Goal: Task Accomplishment & Management: Use online tool/utility

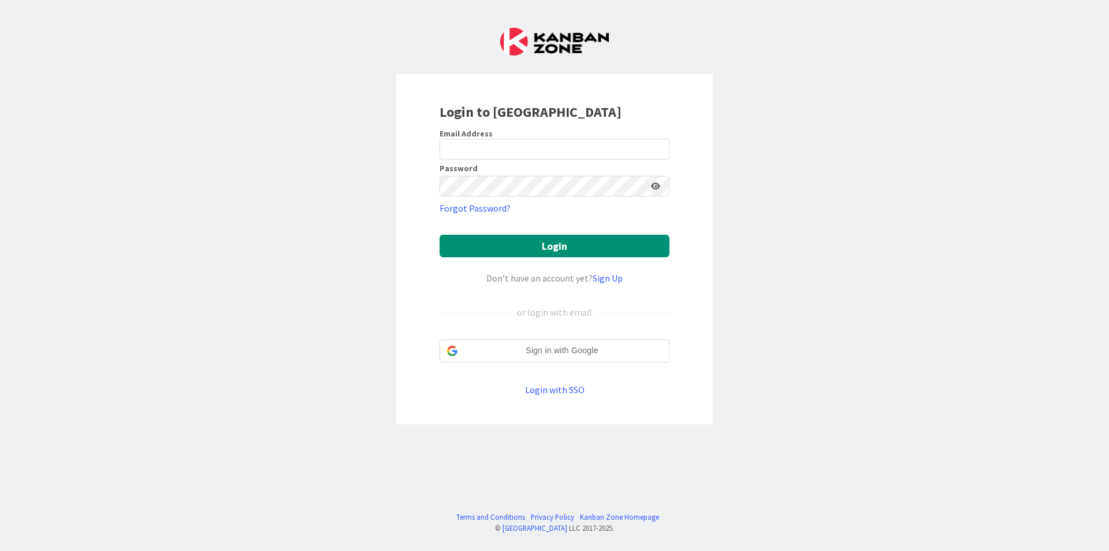
click at [589, 161] on form "Email Address Password Forgot Password? Login Don’t have an account yet? Sign U…" at bounding box center [555, 262] width 230 height 268
click at [583, 151] on input "email" at bounding box center [555, 149] width 230 height 21
type input "[EMAIL_ADDRESS][DOMAIN_NAME]"
click at [440, 235] on button "Login" at bounding box center [555, 246] width 230 height 23
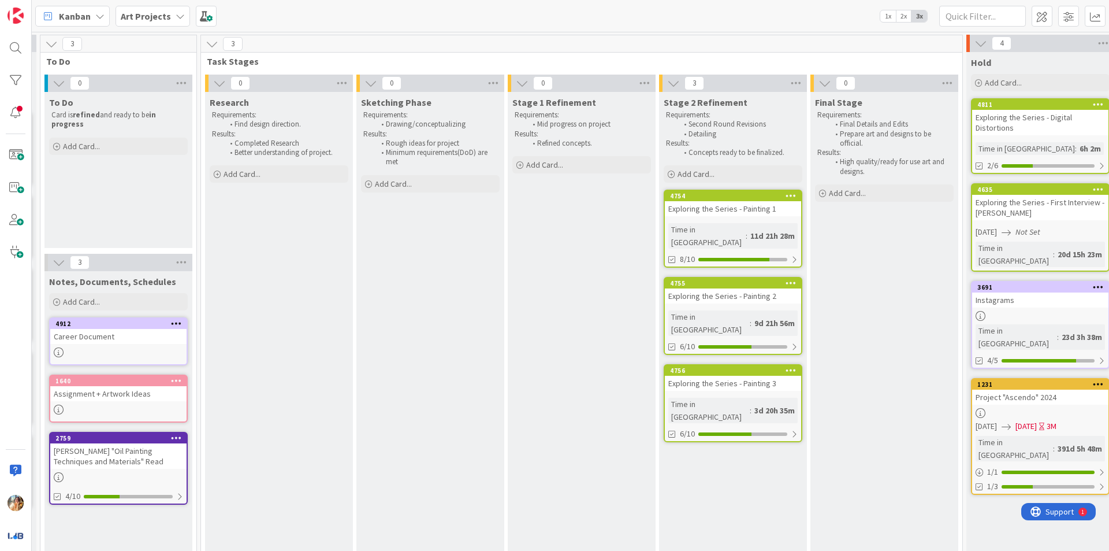
scroll to position [0, 310]
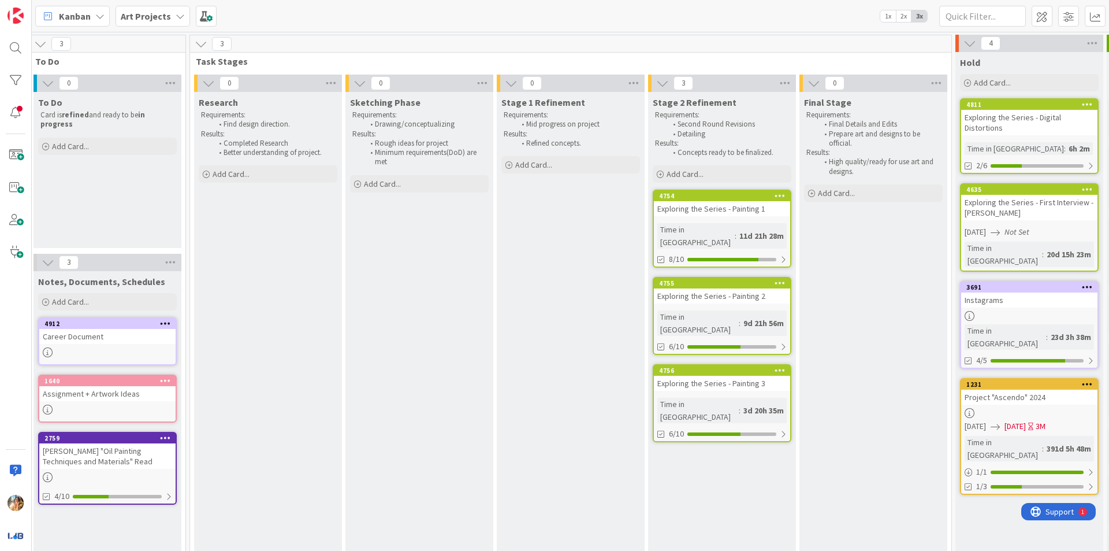
click at [726, 288] on div "Exploring the Series - Painting 2" at bounding box center [722, 295] width 136 height 15
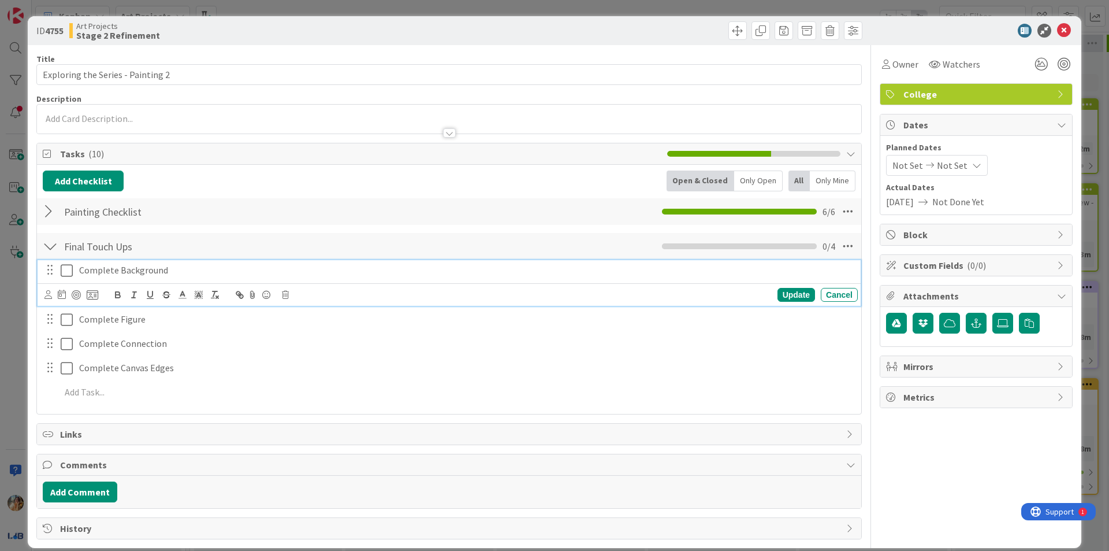
click at [65, 273] on icon at bounding box center [67, 270] width 12 height 14
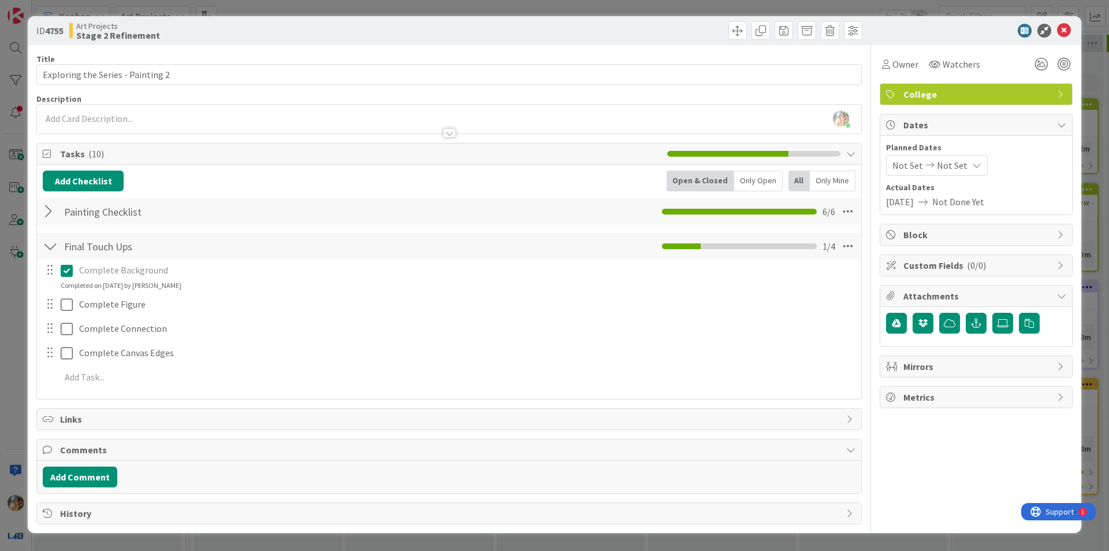
click at [59, 306] on div at bounding box center [58, 304] width 32 height 20
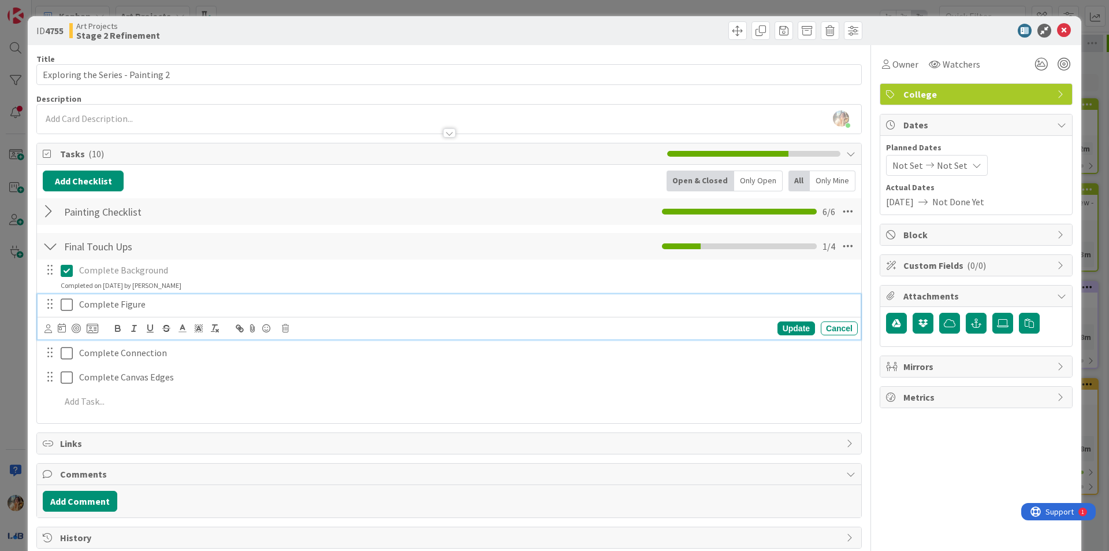
click at [62, 304] on icon at bounding box center [67, 304] width 12 height 14
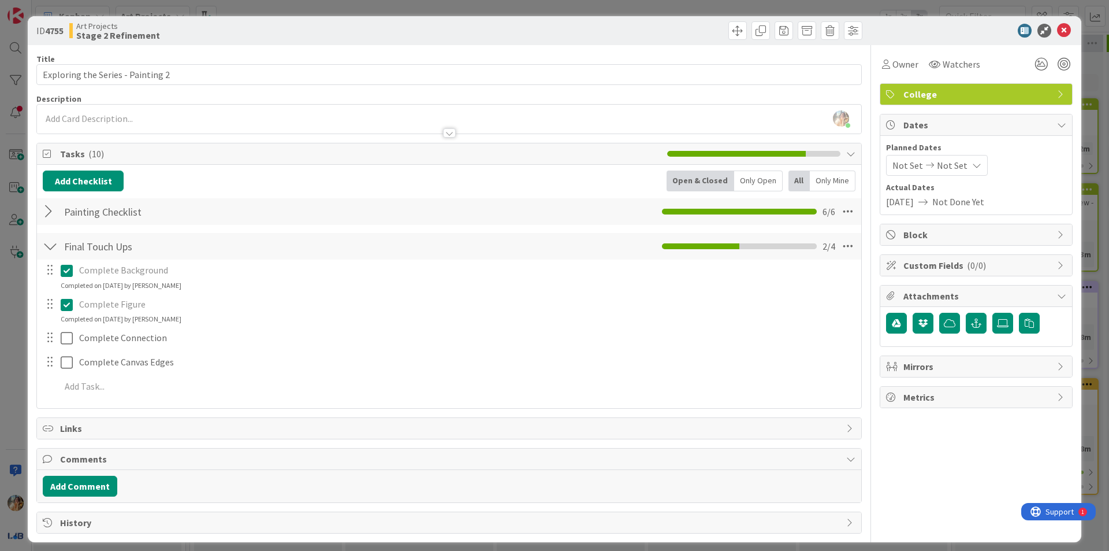
click at [0, 337] on div "ID 4755 Art Projects Stage 2 Refinement Title 33 / 128 Exploring the Series - P…" at bounding box center [554, 275] width 1109 height 551
